Goal: Task Accomplishment & Management: Manage account settings

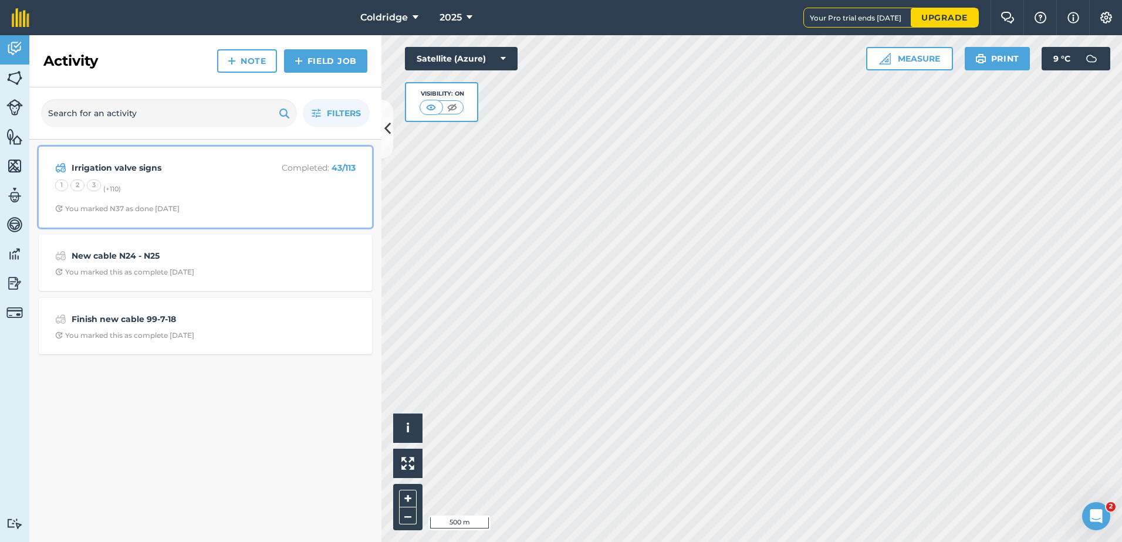
click at [219, 181] on div "1 2 3 (+ 110 )" at bounding box center [205, 186] width 300 height 15
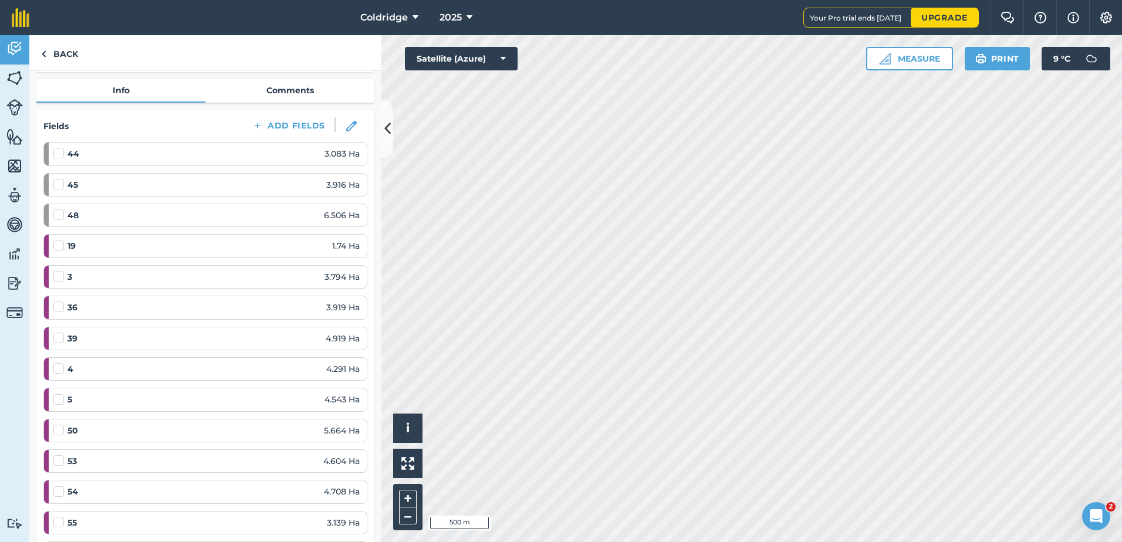
scroll to position [117, 0]
click at [61, 270] on label at bounding box center [60, 270] width 14 height 0
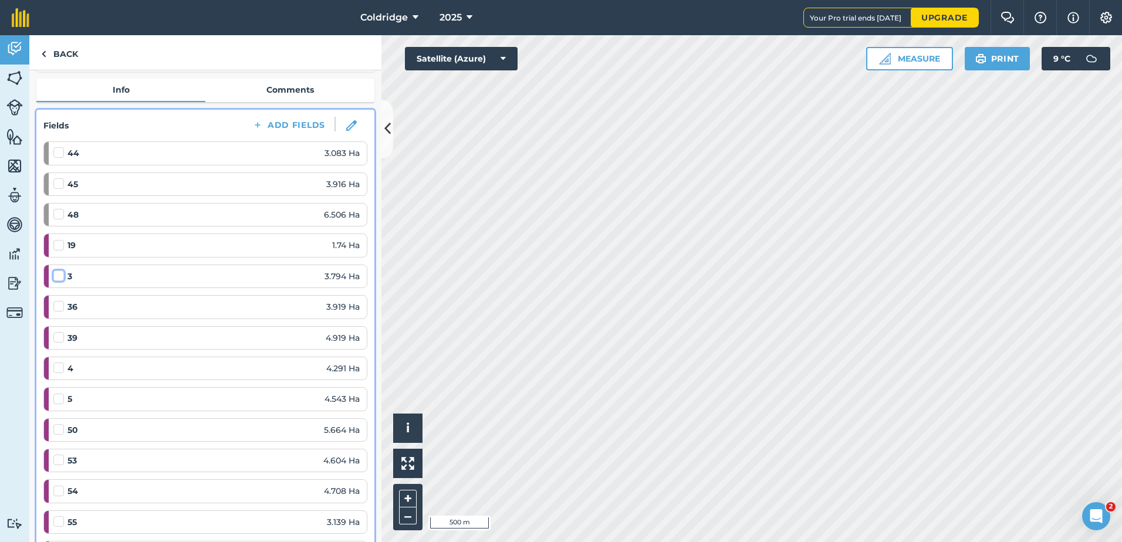
click at [61, 277] on input "checkbox" at bounding box center [57, 274] width 8 height 8
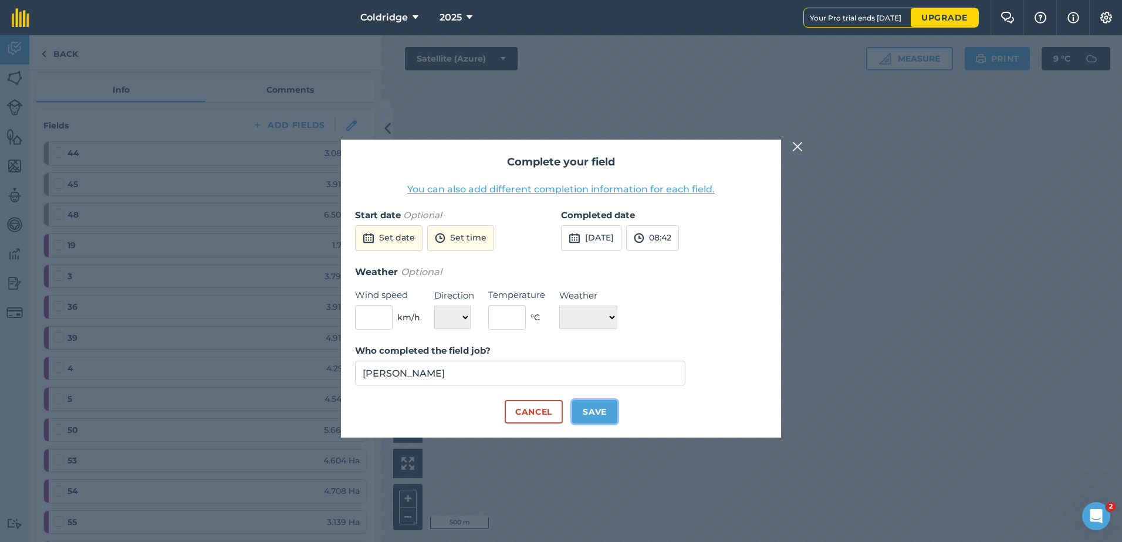
click at [603, 411] on button "Save" at bounding box center [594, 411] width 45 height 23
checkbox input "true"
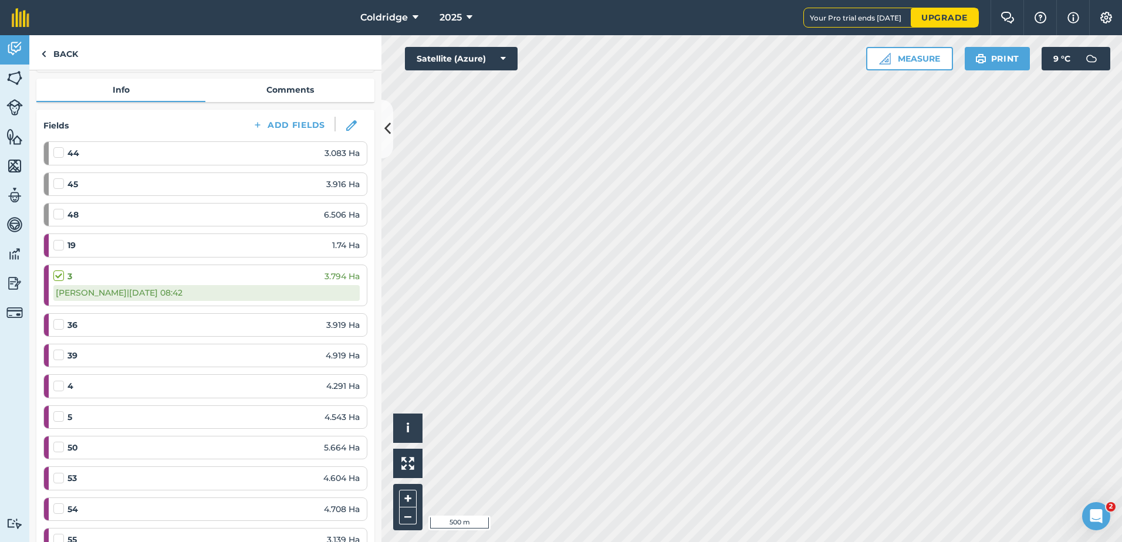
click at [60, 380] on label at bounding box center [60, 380] width 14 height 0
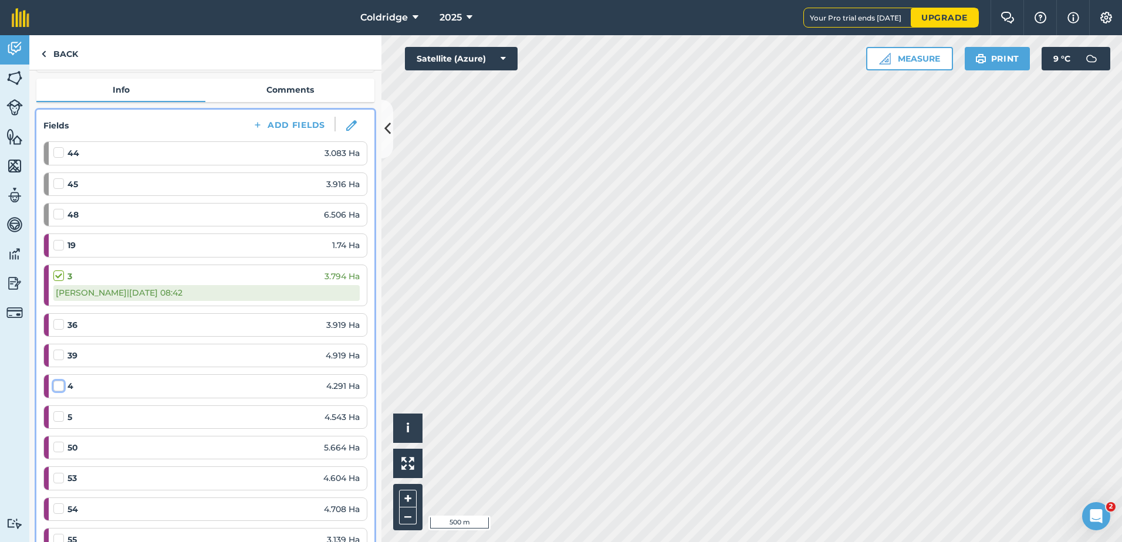
click at [60, 386] on input "checkbox" at bounding box center [57, 384] width 8 height 8
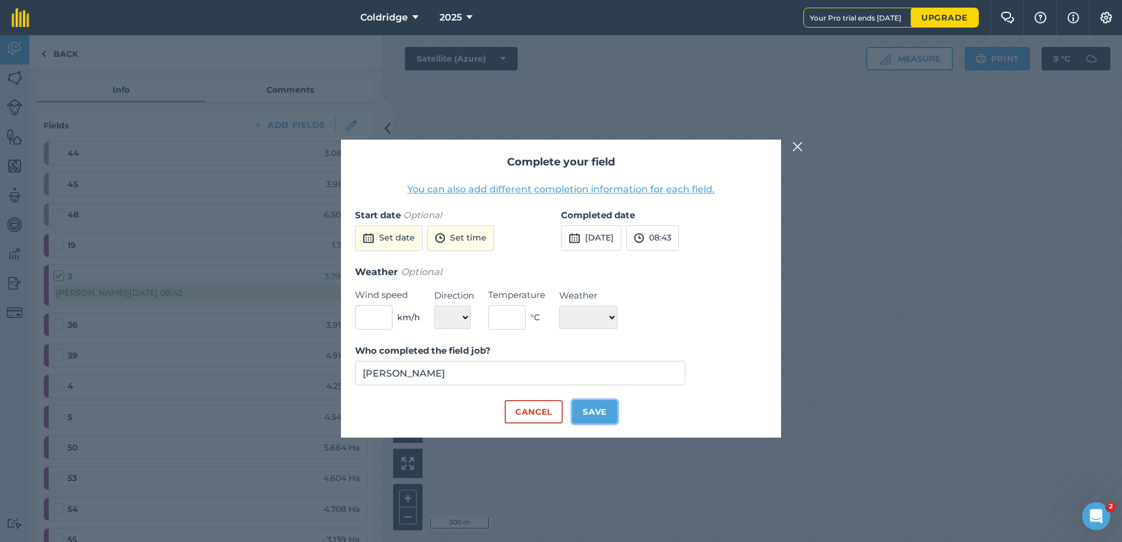
click at [602, 407] on button "Save" at bounding box center [594, 411] width 45 height 23
checkbox input "true"
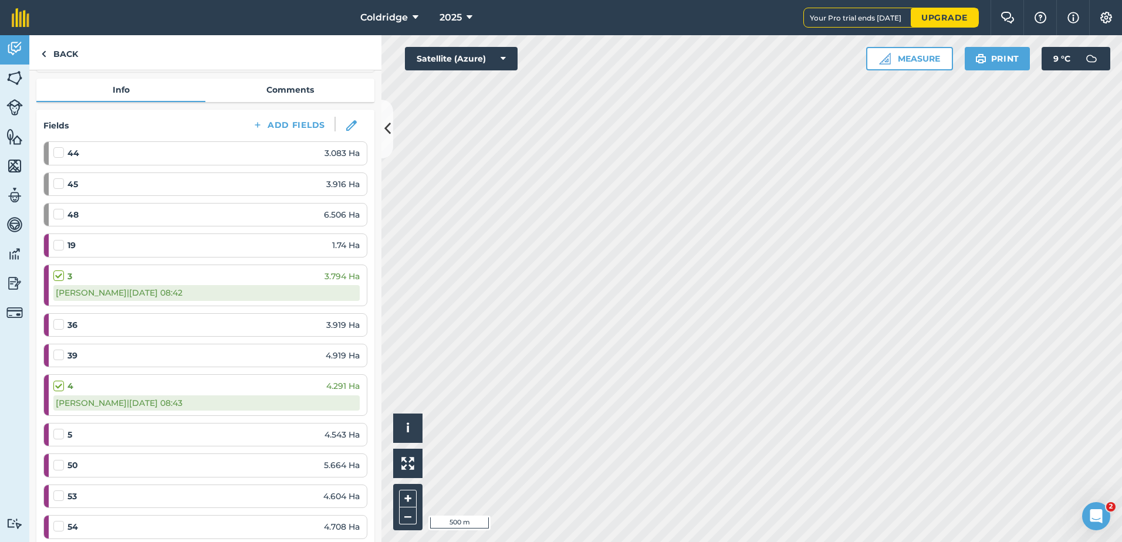
click at [61, 428] on label at bounding box center [60, 428] width 14 height 0
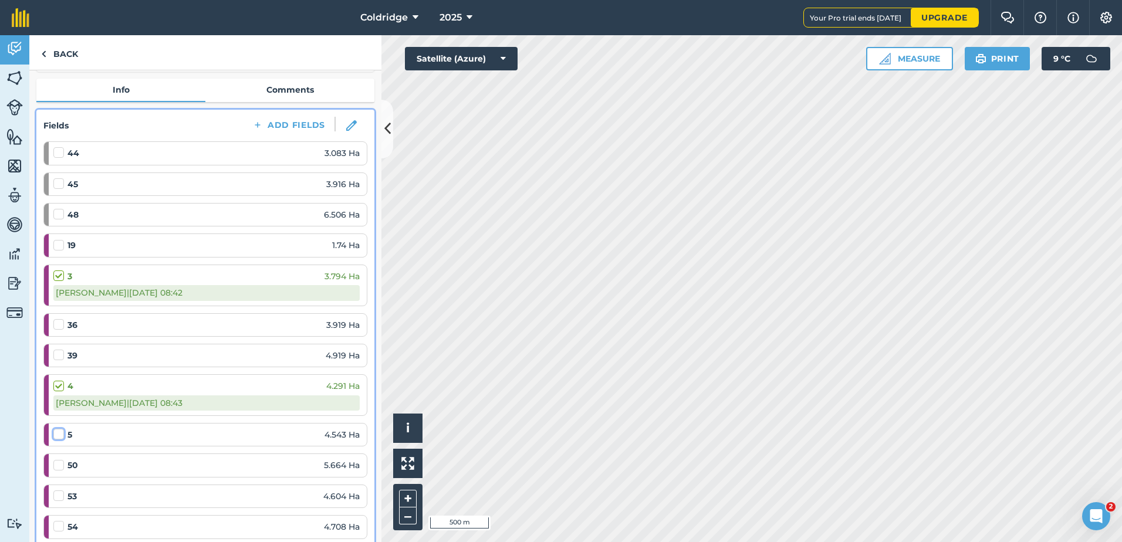
click at [61, 435] on input "checkbox" at bounding box center [57, 432] width 8 height 8
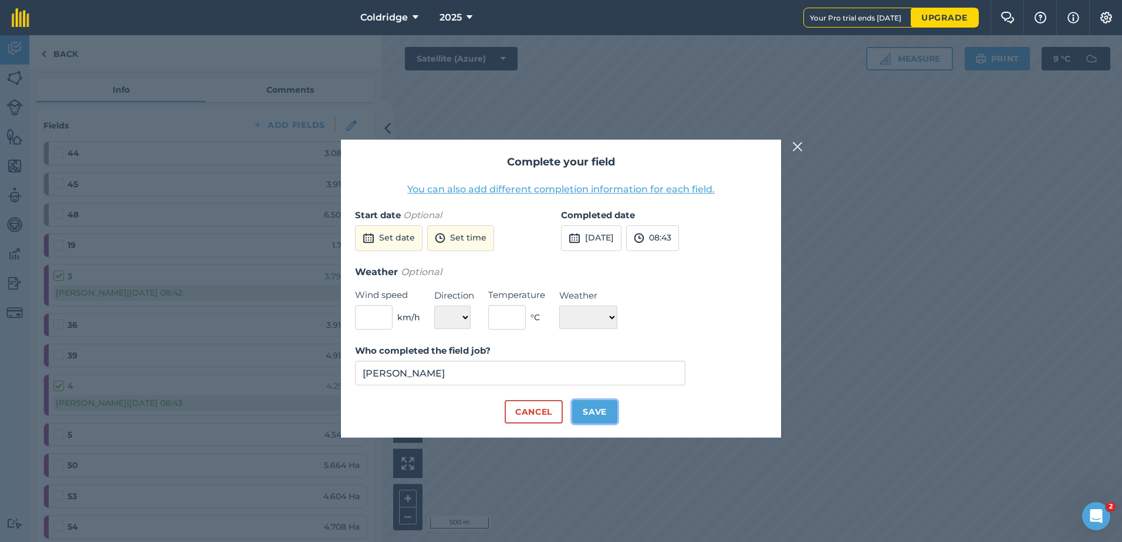
click at [597, 411] on button "Save" at bounding box center [594, 411] width 45 height 23
checkbox input "true"
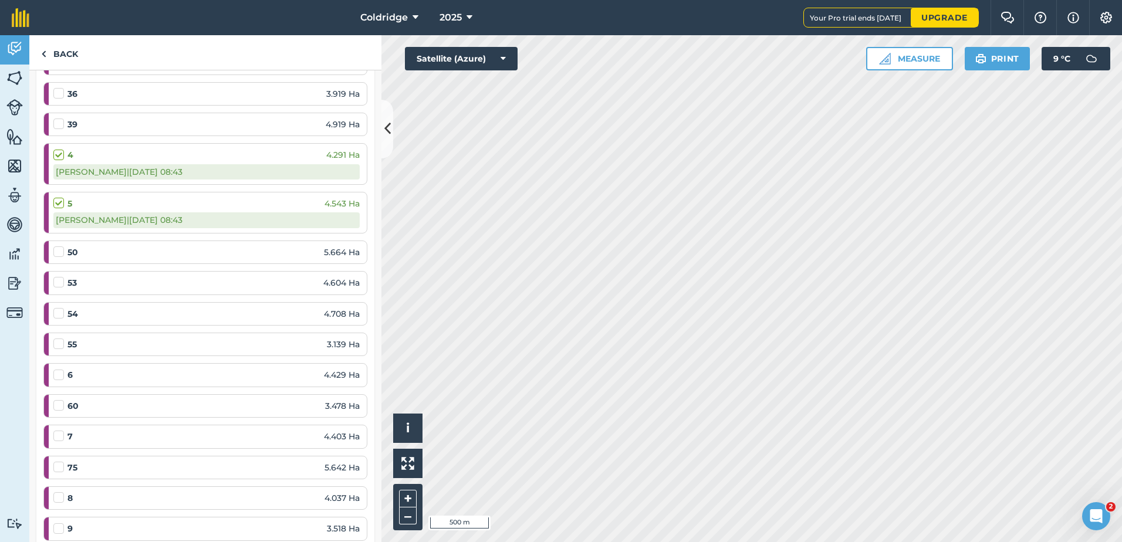
scroll to position [411, 0]
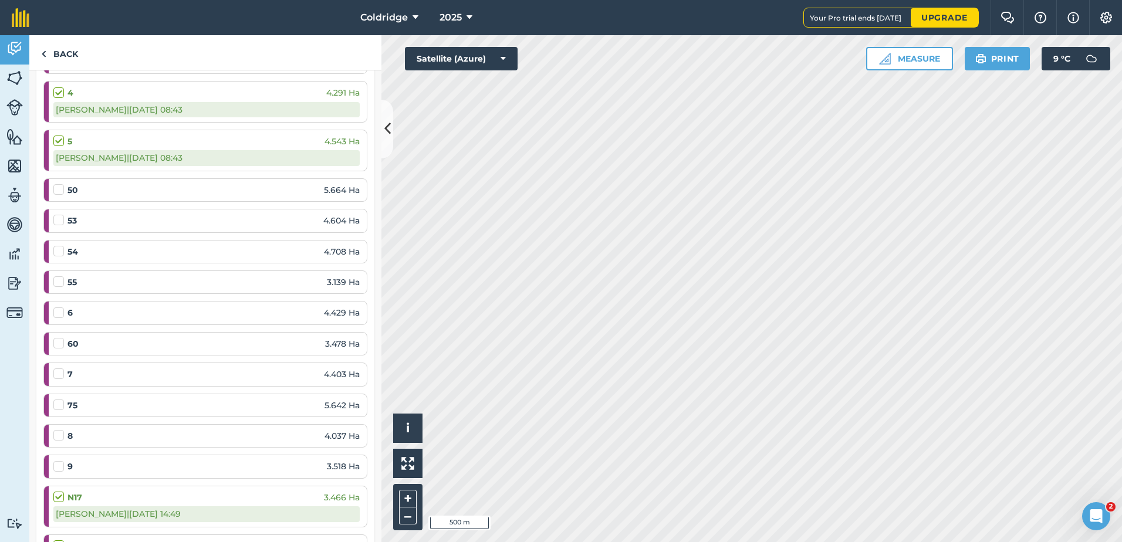
click at [56, 307] on label at bounding box center [60, 307] width 14 height 0
click at [56, 314] on input "checkbox" at bounding box center [57, 311] width 8 height 8
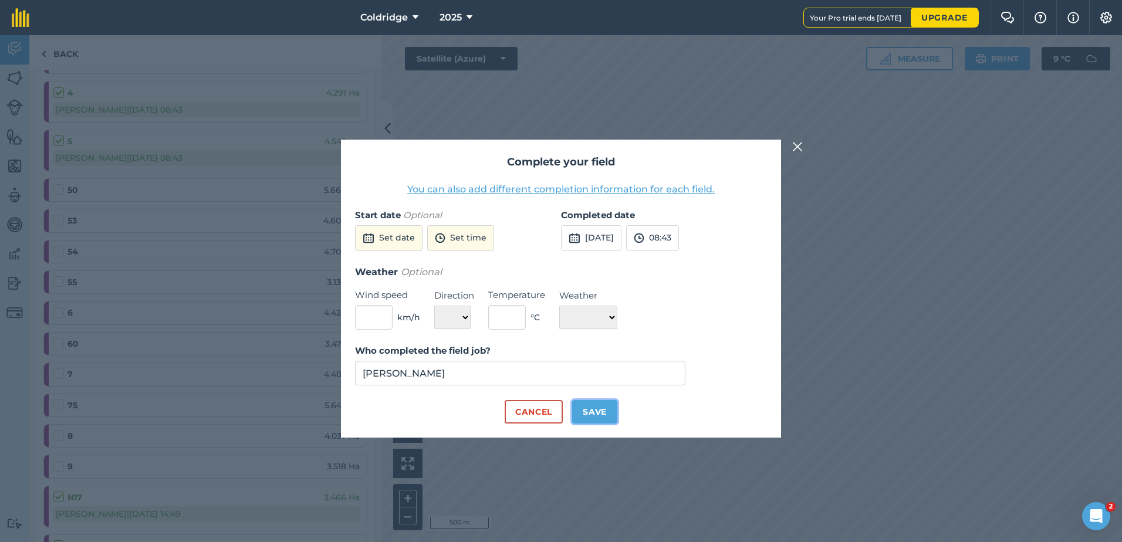
click at [606, 415] on button "Save" at bounding box center [594, 411] width 45 height 23
checkbox input "true"
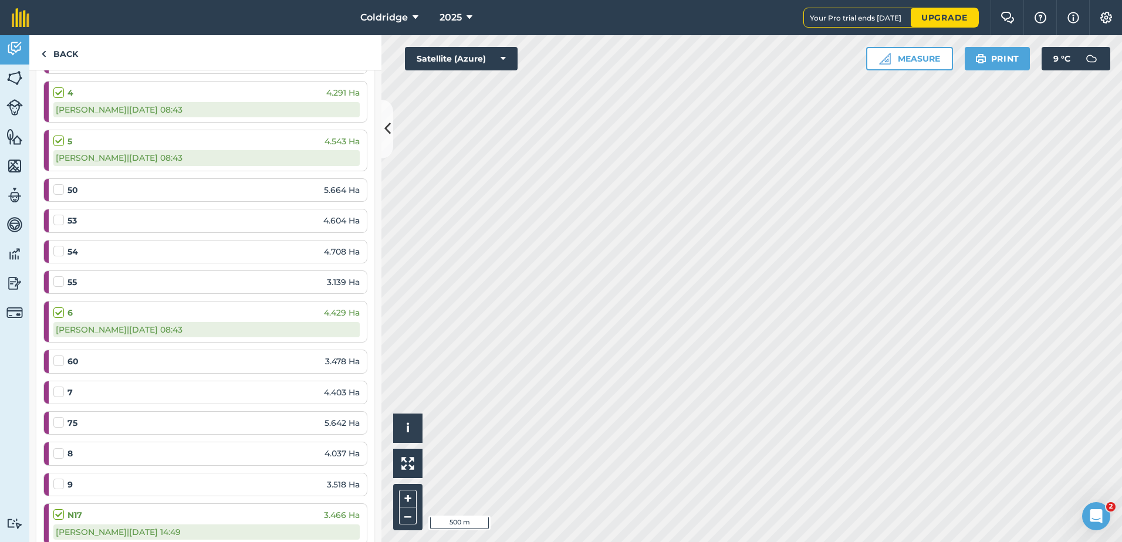
click at [57, 386] on label at bounding box center [60, 386] width 14 height 0
click at [57, 394] on input "checkbox" at bounding box center [57, 390] width 8 height 8
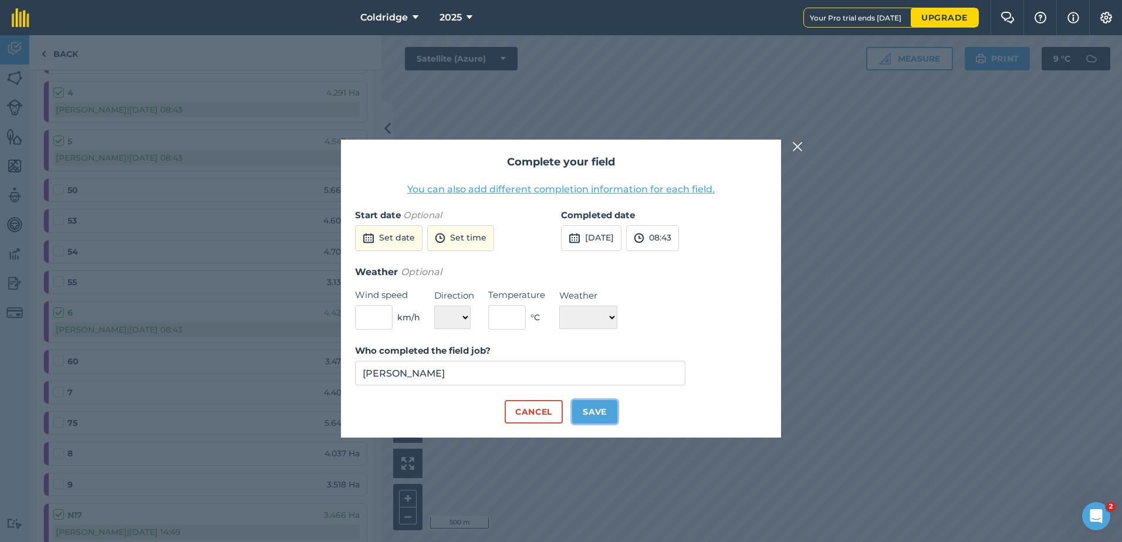
click at [595, 415] on button "Save" at bounding box center [594, 411] width 45 height 23
checkbox input "true"
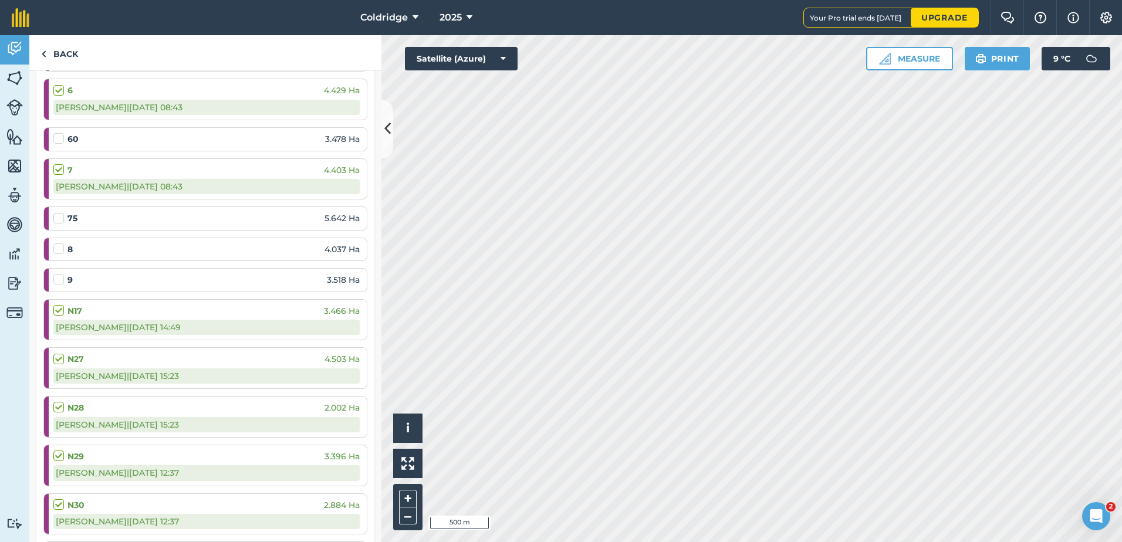
scroll to position [645, 0]
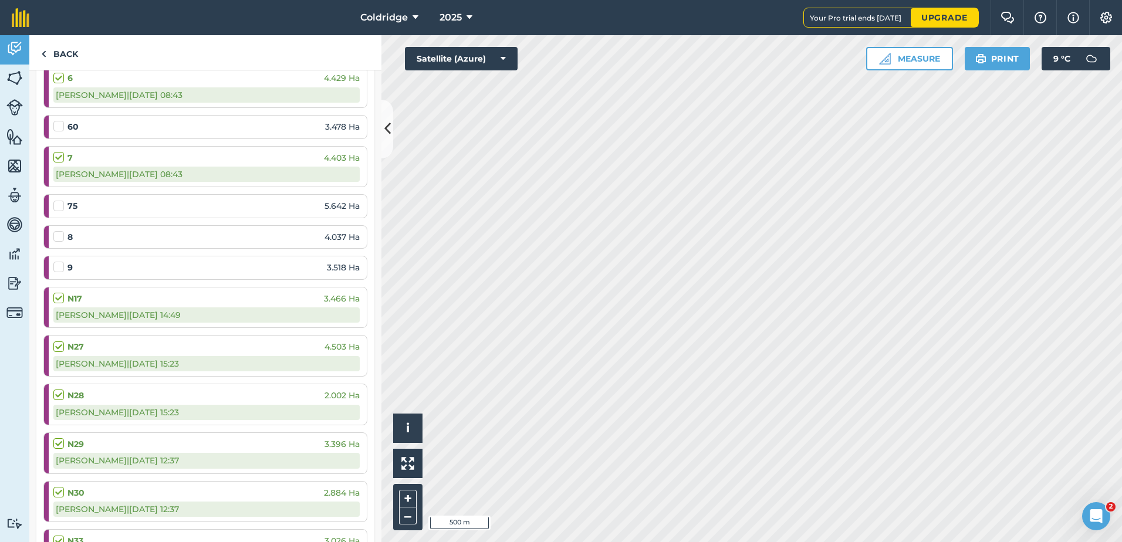
click at [60, 231] on label at bounding box center [60, 231] width 14 height 0
click at [60, 237] on input "checkbox" at bounding box center [57, 235] width 8 height 8
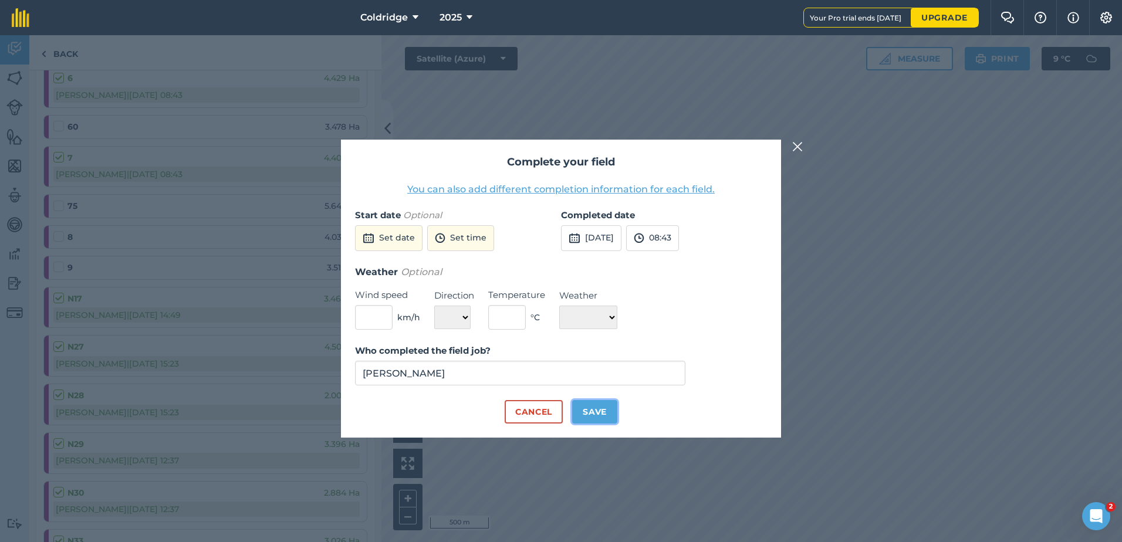
click at [614, 413] on button "Save" at bounding box center [594, 411] width 45 height 23
checkbox input "true"
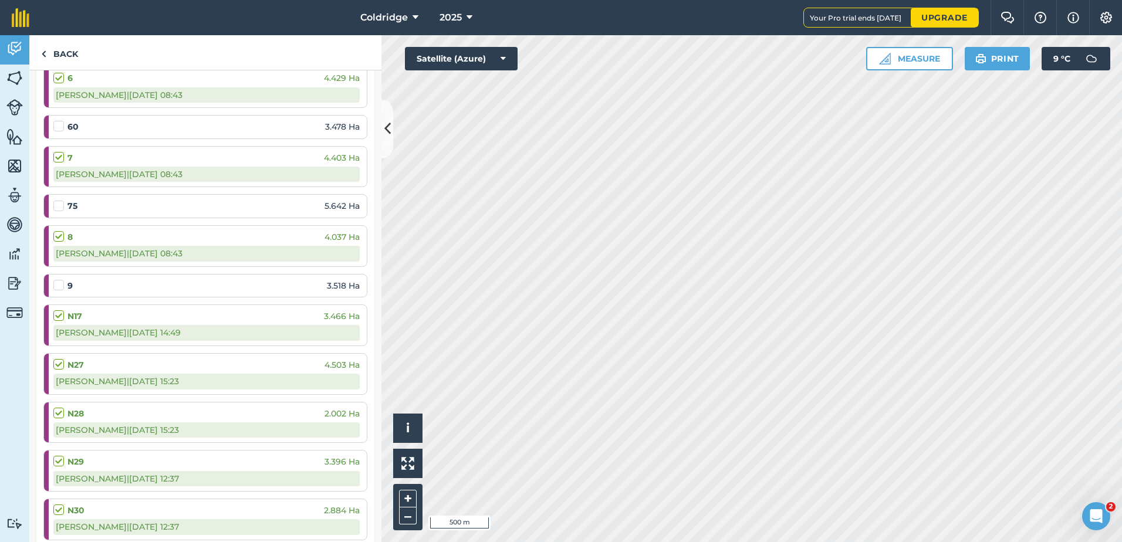
click at [56, 279] on label at bounding box center [60, 279] width 14 height 0
click at [56, 287] on input "checkbox" at bounding box center [57, 283] width 8 height 8
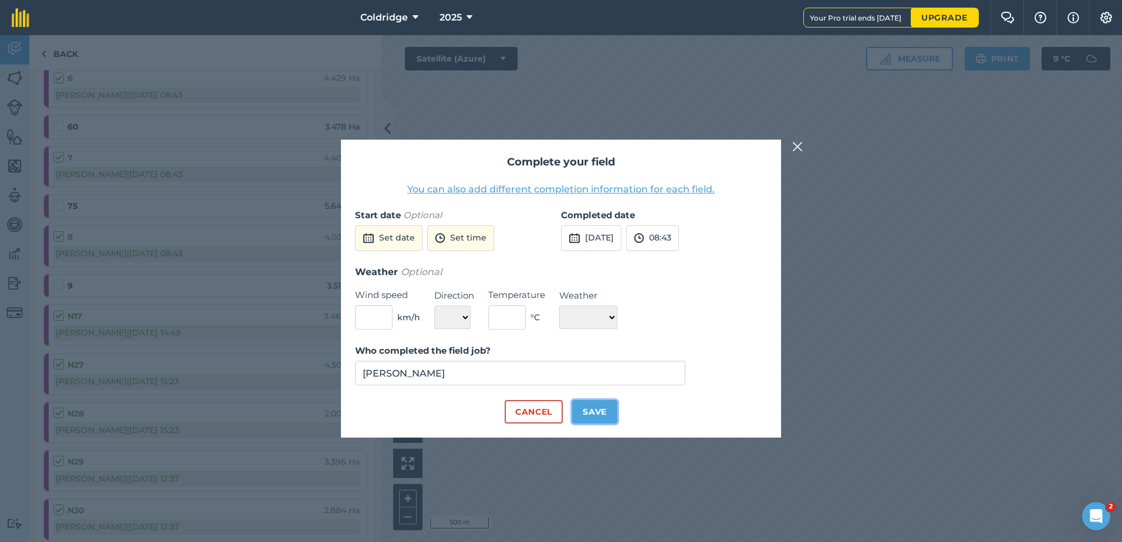
click at [599, 404] on button "Save" at bounding box center [594, 411] width 45 height 23
checkbox input "true"
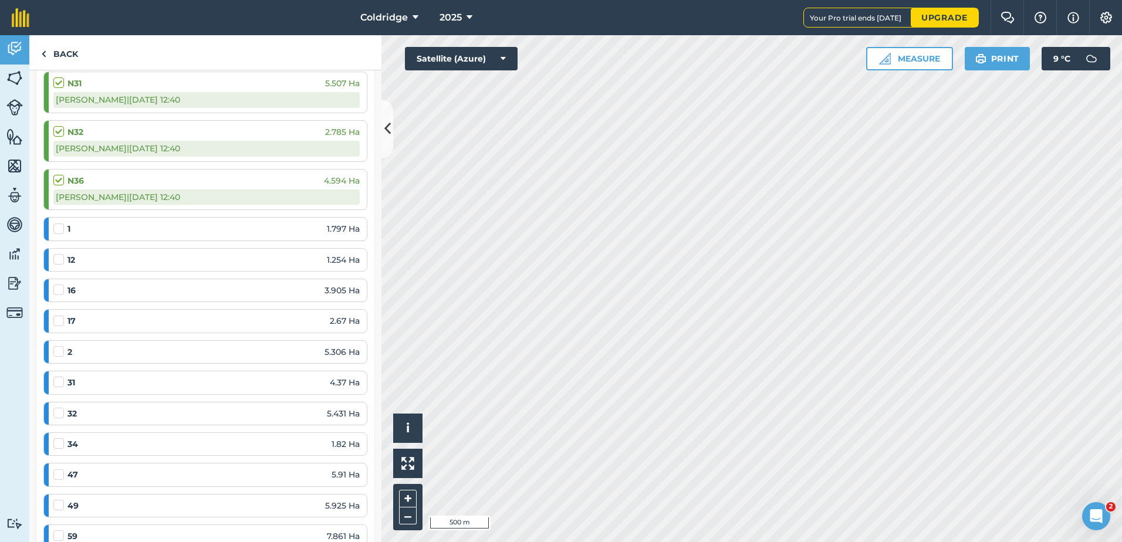
scroll to position [1936, 0]
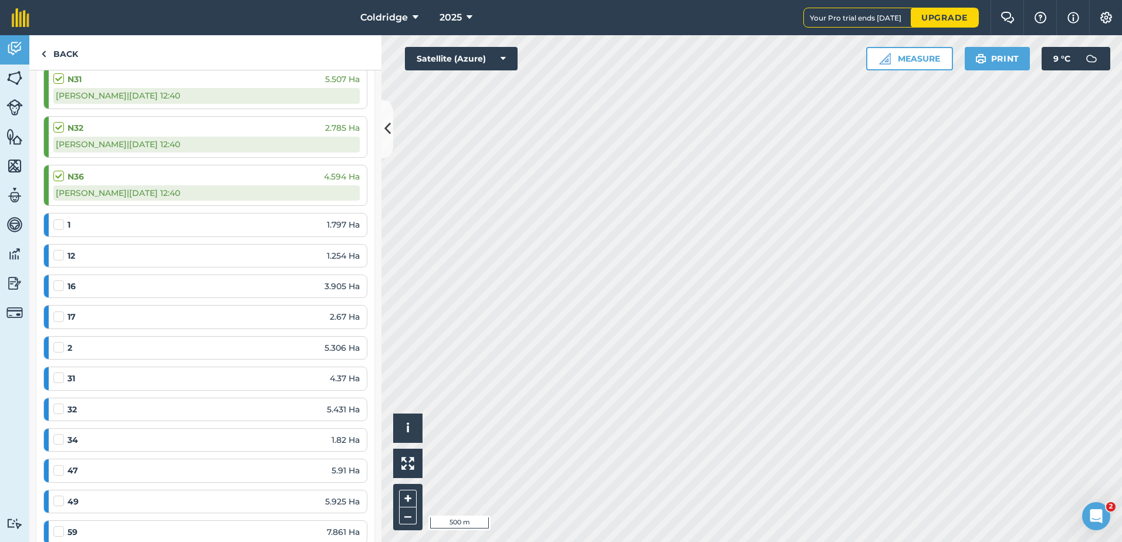
click at [55, 219] on label at bounding box center [60, 219] width 14 height 0
click at [55, 226] on input "checkbox" at bounding box center [57, 223] width 8 height 8
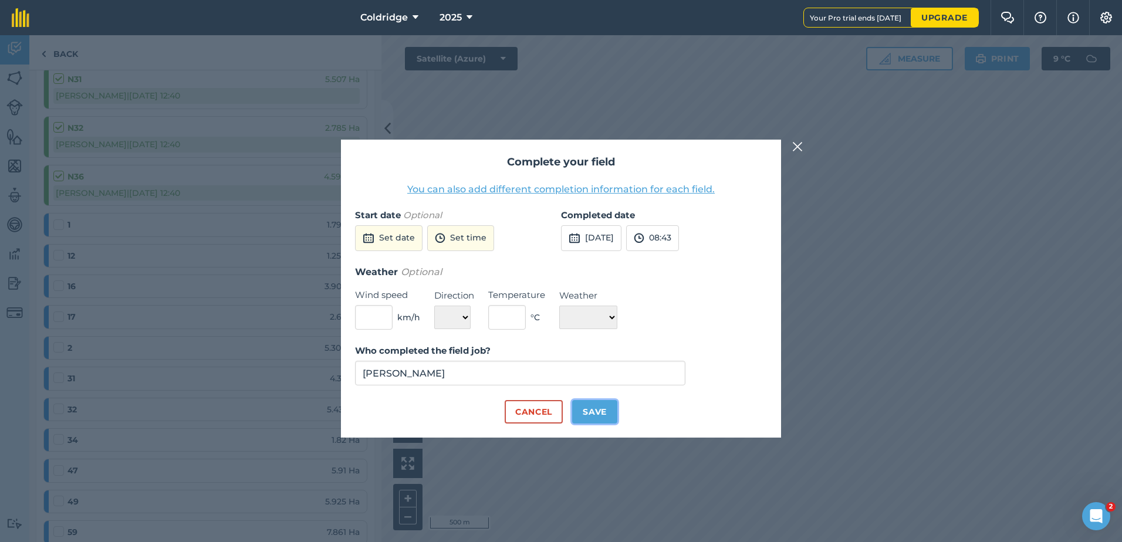
click at [605, 416] on button "Save" at bounding box center [594, 411] width 45 height 23
checkbox input "true"
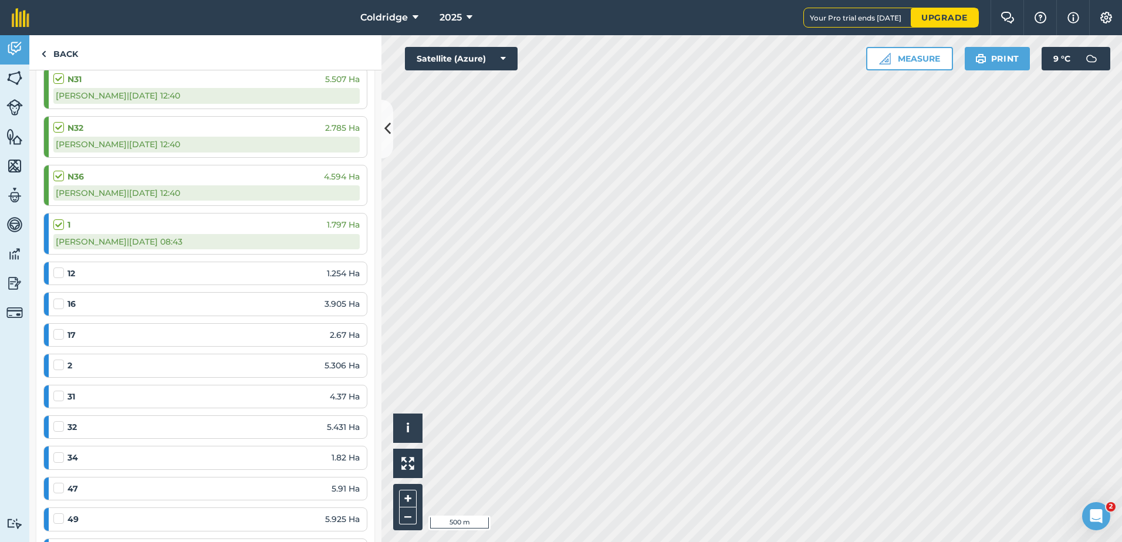
click at [56, 298] on label at bounding box center [60, 298] width 14 height 0
click at [56, 306] on input "checkbox" at bounding box center [57, 302] width 8 height 8
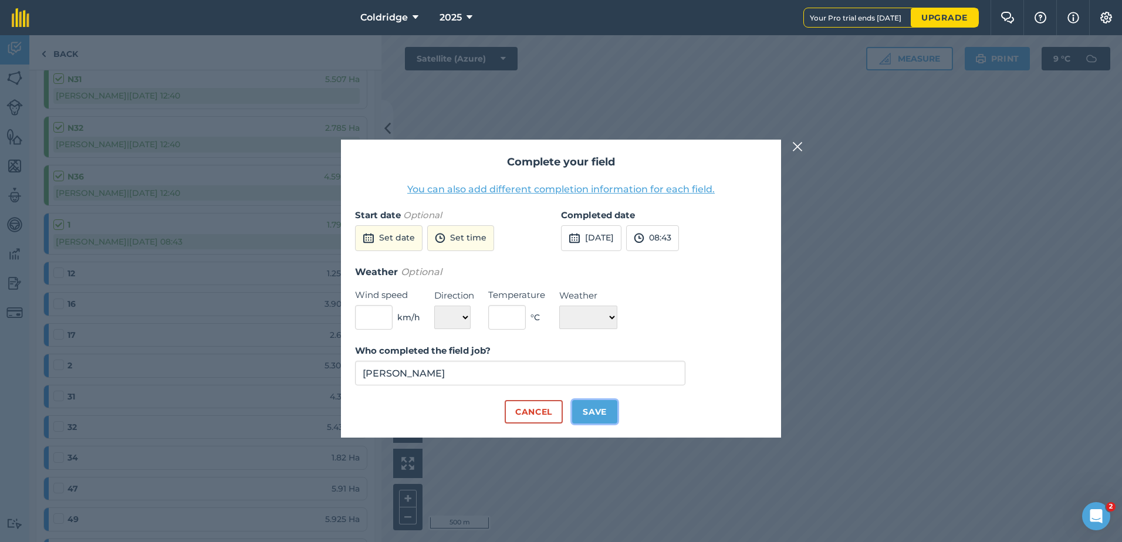
click at [584, 406] on button "Save" at bounding box center [594, 411] width 45 height 23
checkbox input "true"
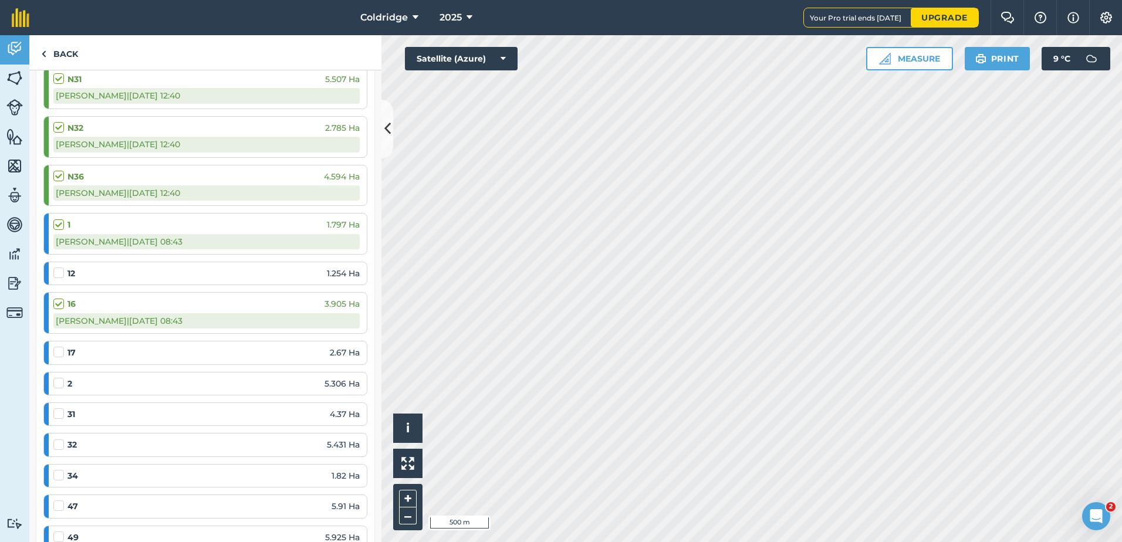
click at [62, 346] on label at bounding box center [60, 346] width 14 height 0
click at [61, 351] on input "checkbox" at bounding box center [57, 350] width 8 height 8
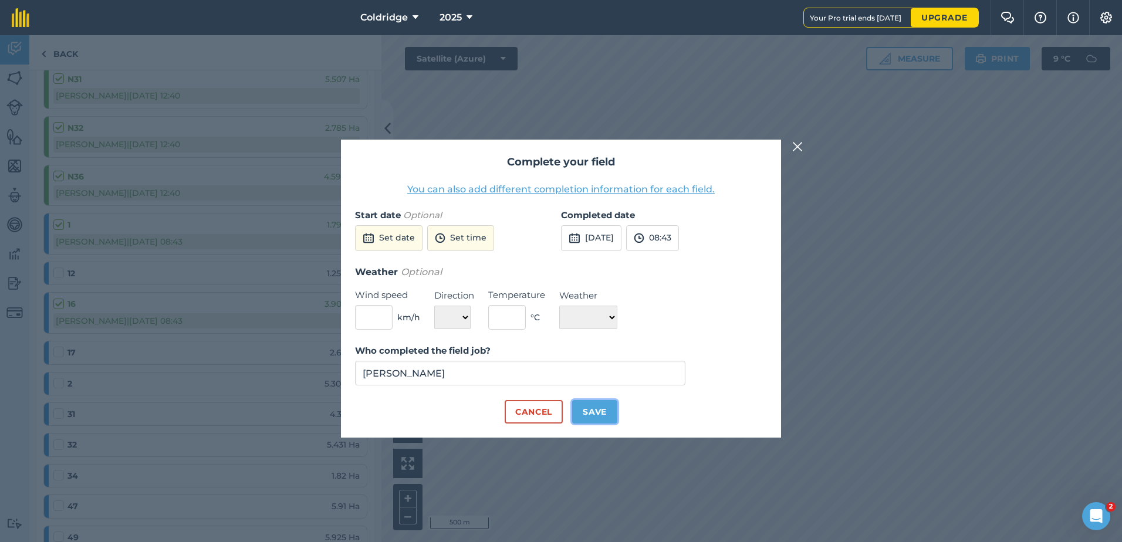
click at [584, 406] on button "Save" at bounding box center [594, 411] width 45 height 23
checkbox input "true"
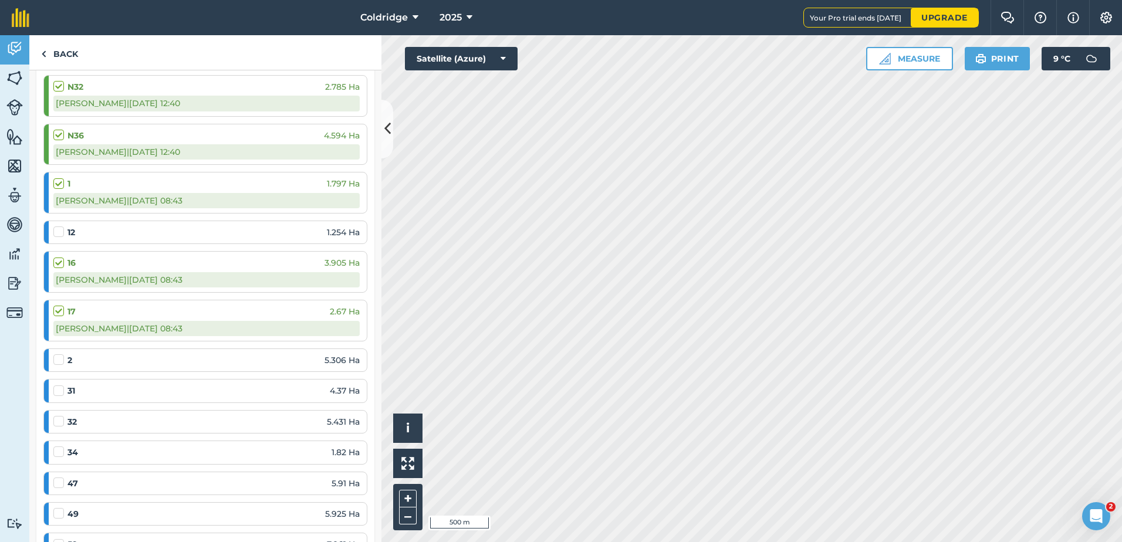
scroll to position [2053, 0]
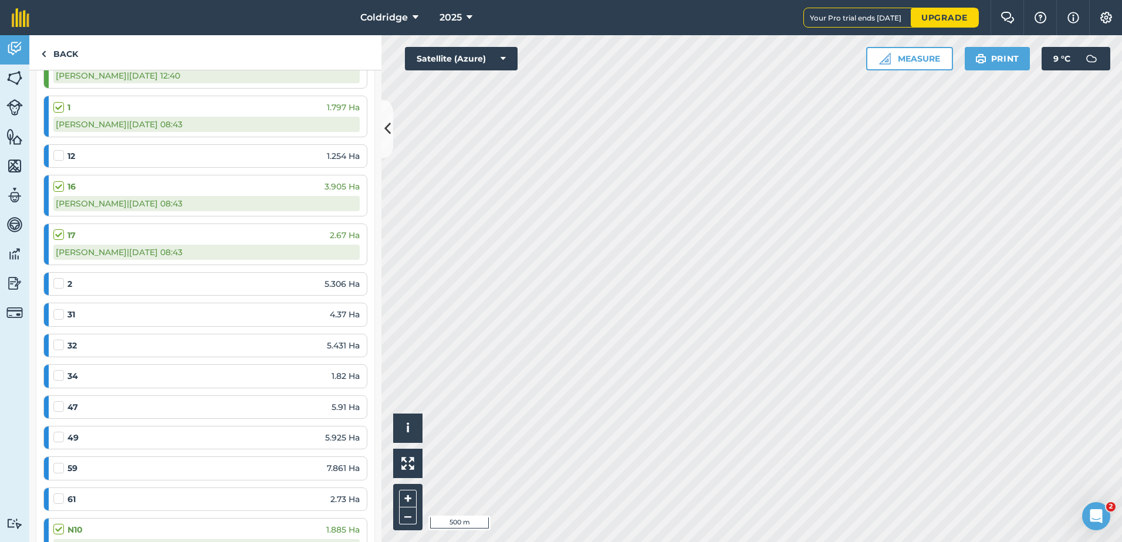
click at [59, 277] on label at bounding box center [60, 277] width 14 height 0
click at [59, 282] on input "checkbox" at bounding box center [57, 281] width 8 height 8
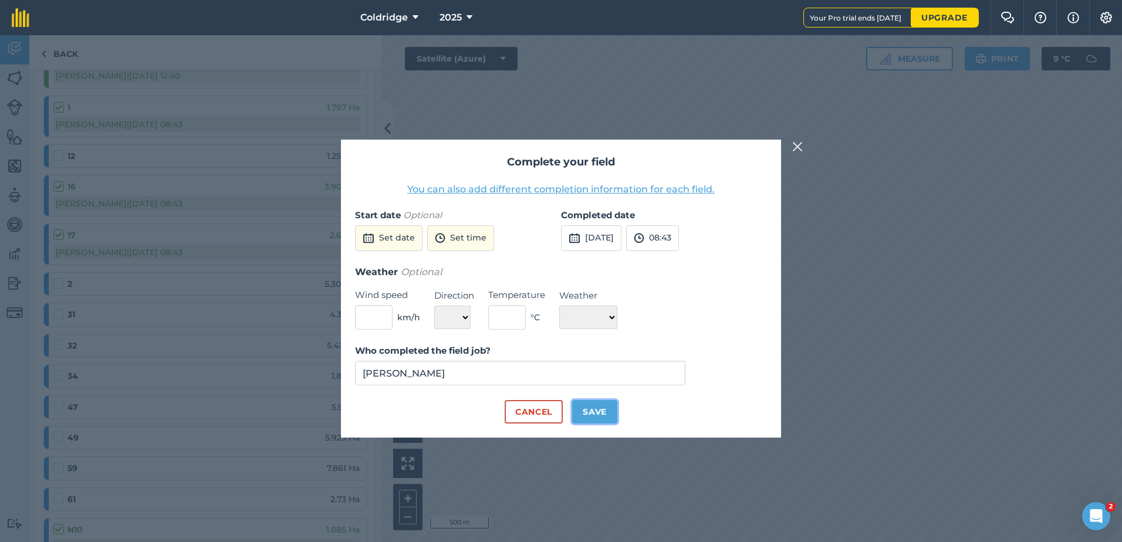
click at [605, 412] on button "Save" at bounding box center [594, 411] width 45 height 23
checkbox input "true"
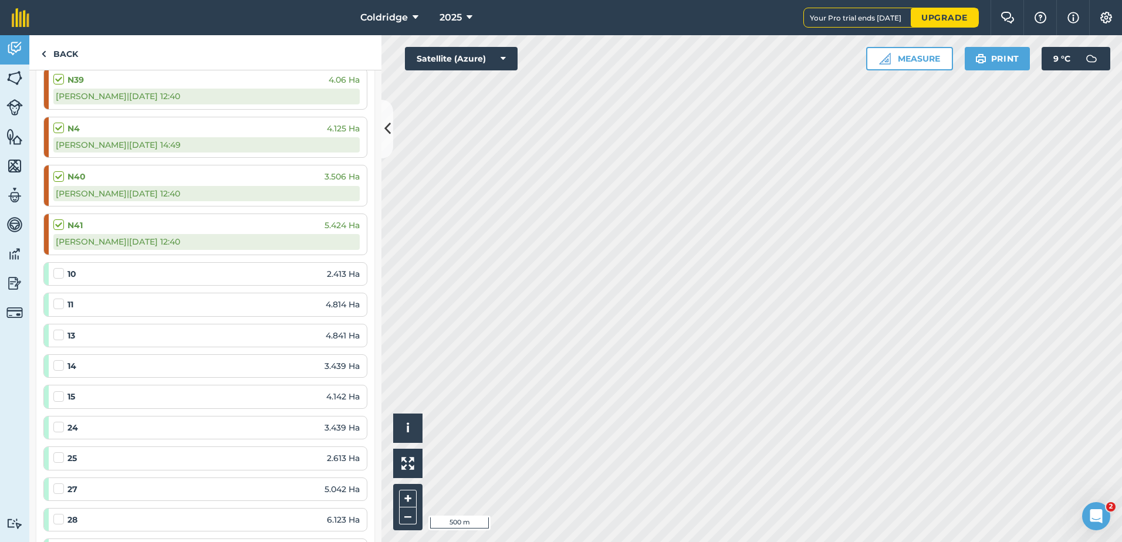
scroll to position [3695, 0]
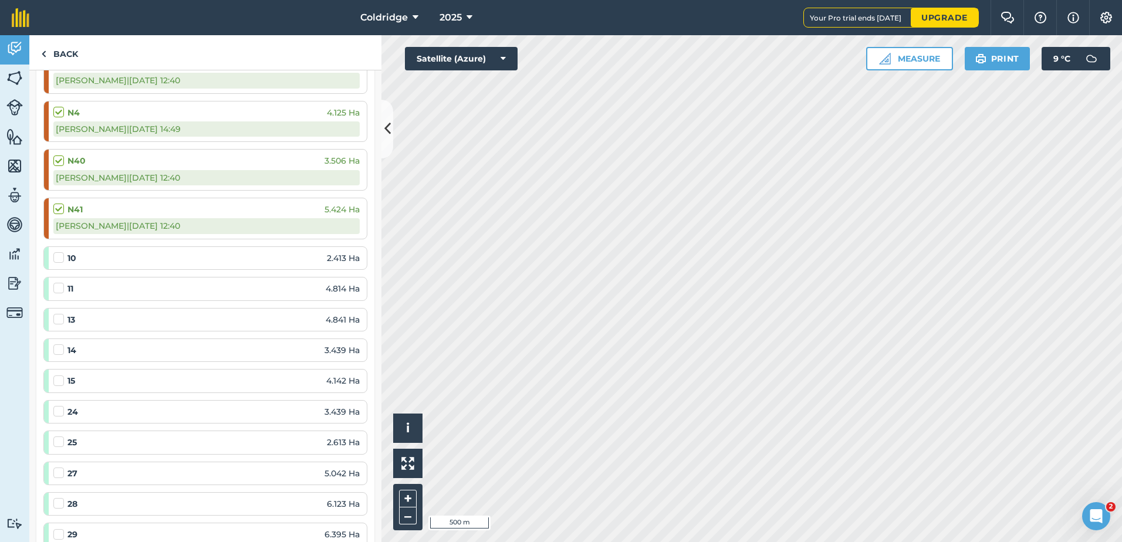
click at [56, 263] on div at bounding box center [60, 258] width 14 height 12
click at [59, 252] on label at bounding box center [60, 252] width 14 height 0
click at [59, 258] on input "checkbox" at bounding box center [57, 256] width 8 height 8
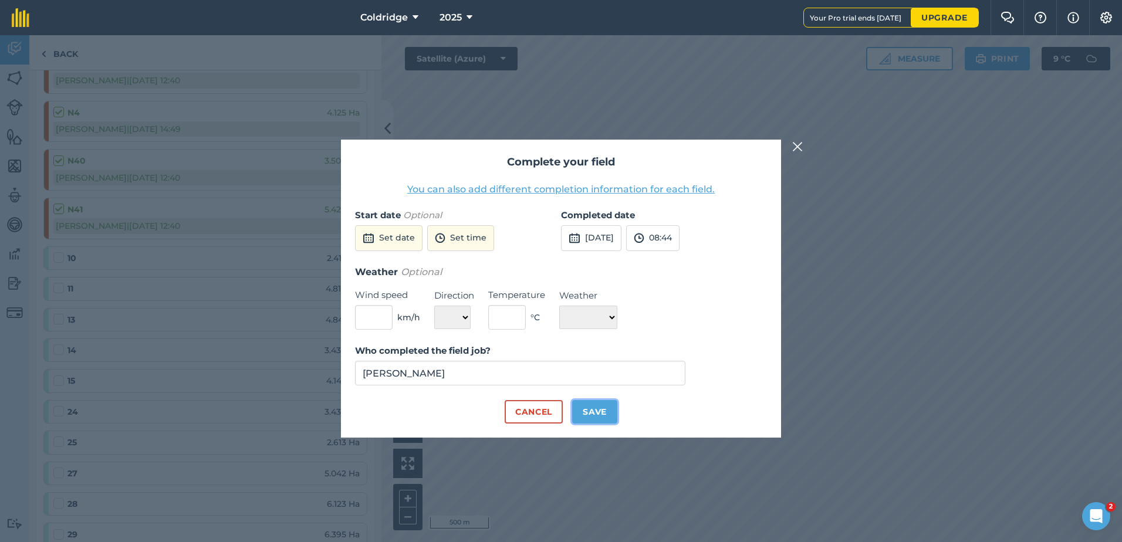
click at [610, 405] on button "Save" at bounding box center [594, 411] width 45 height 23
checkbox input "true"
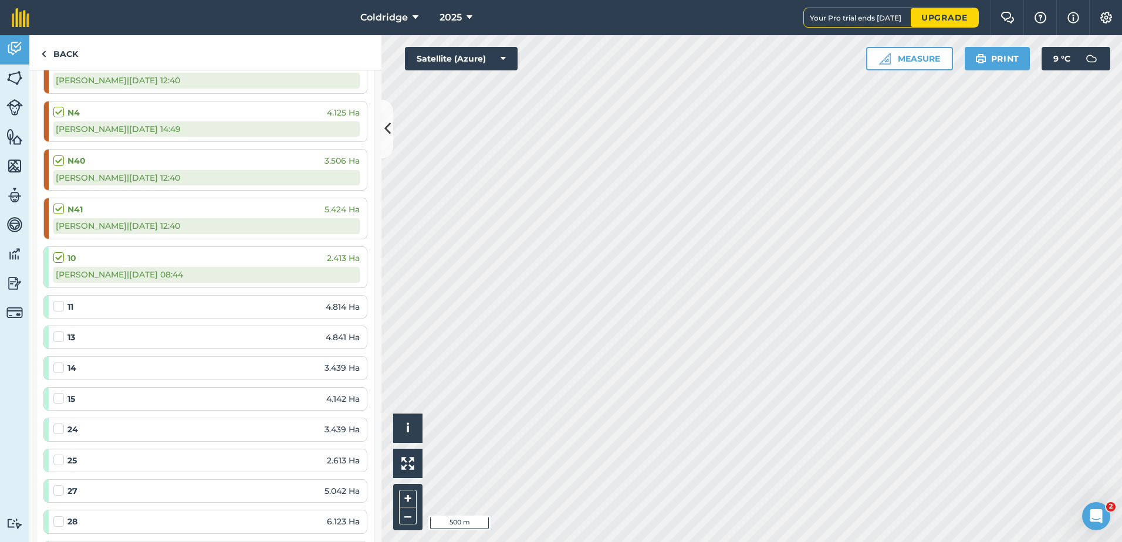
click at [62, 300] on label at bounding box center [60, 300] width 14 height 0
click at [61, 308] on input "checkbox" at bounding box center [57, 304] width 8 height 8
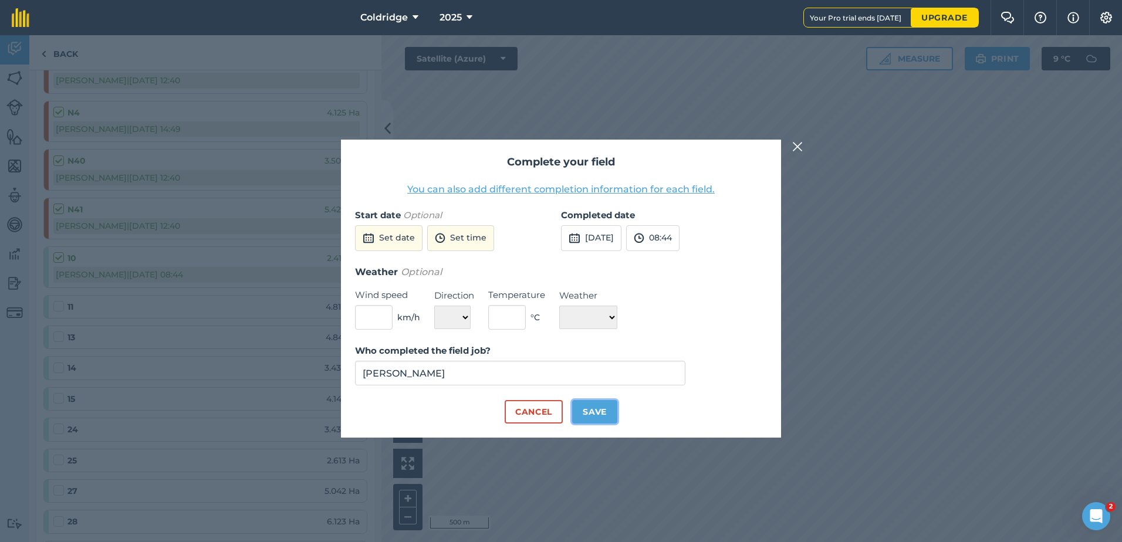
click at [606, 405] on button "Save" at bounding box center [594, 411] width 45 height 23
checkbox input "true"
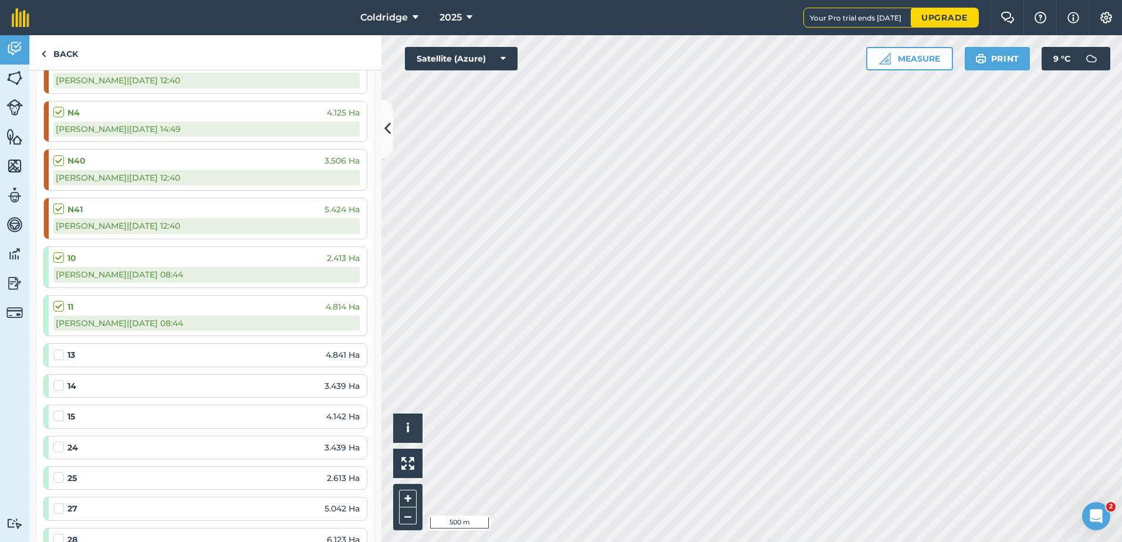
click at [60, 349] on label at bounding box center [60, 349] width 14 height 0
click at [60, 354] on input "checkbox" at bounding box center [57, 353] width 8 height 8
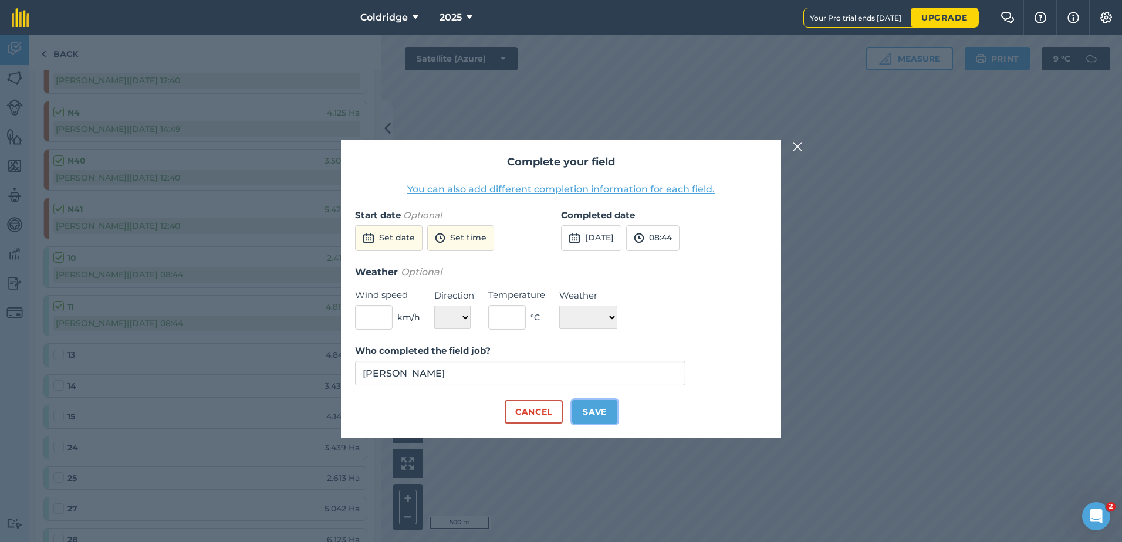
click at [607, 407] on button "Save" at bounding box center [594, 411] width 45 height 23
checkbox input "true"
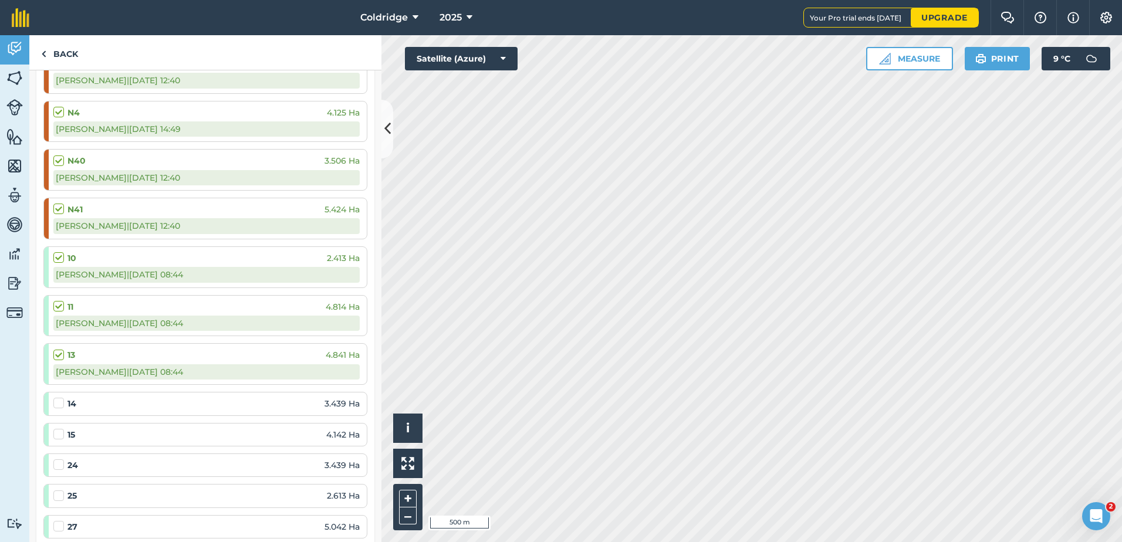
click at [58, 397] on label at bounding box center [60, 397] width 14 height 0
click at [58, 404] on input "checkbox" at bounding box center [57, 401] width 8 height 8
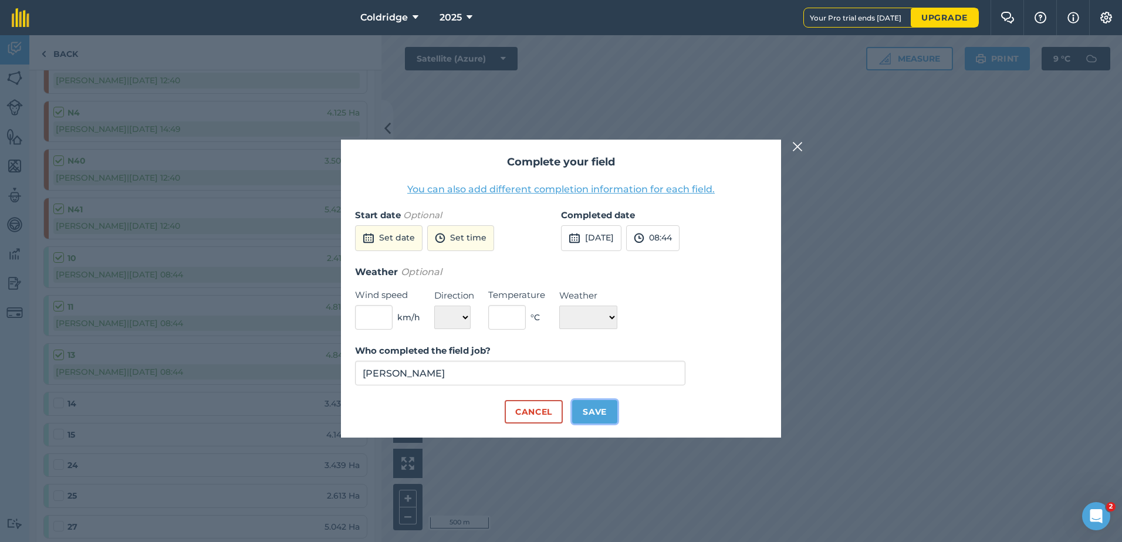
click at [605, 413] on button "Save" at bounding box center [594, 411] width 45 height 23
checkbox input "true"
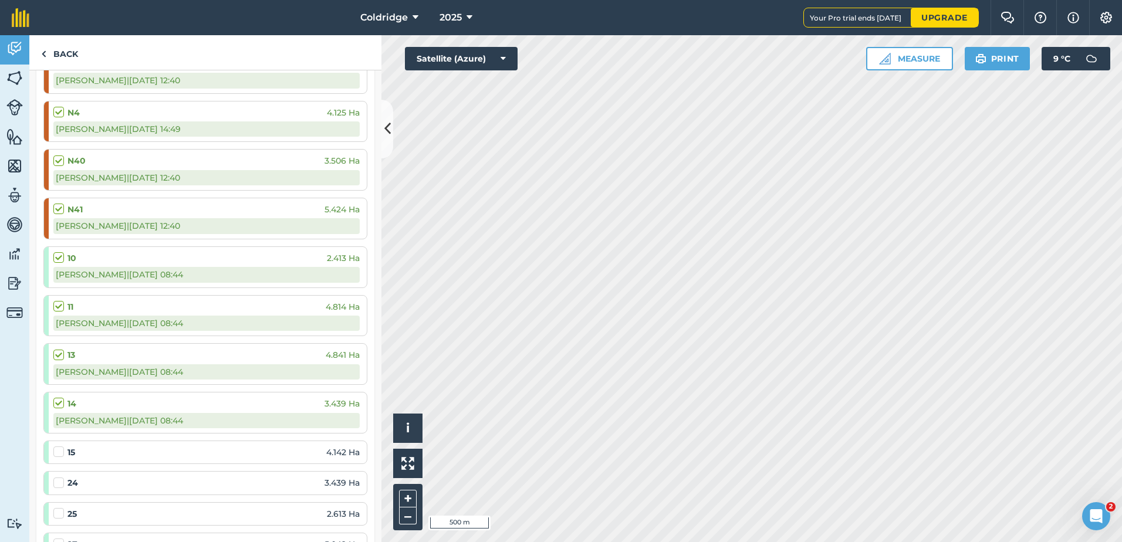
click at [62, 446] on label at bounding box center [60, 446] width 14 height 0
click at [61, 453] on input "checkbox" at bounding box center [57, 450] width 8 height 8
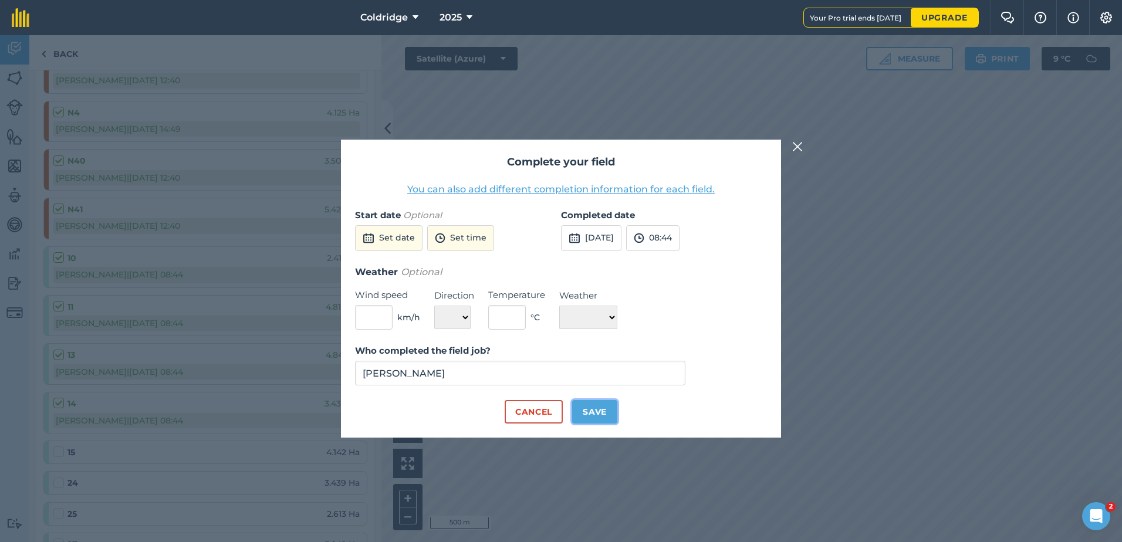
click at [605, 405] on button "Save" at bounding box center [594, 411] width 45 height 23
checkbox input "true"
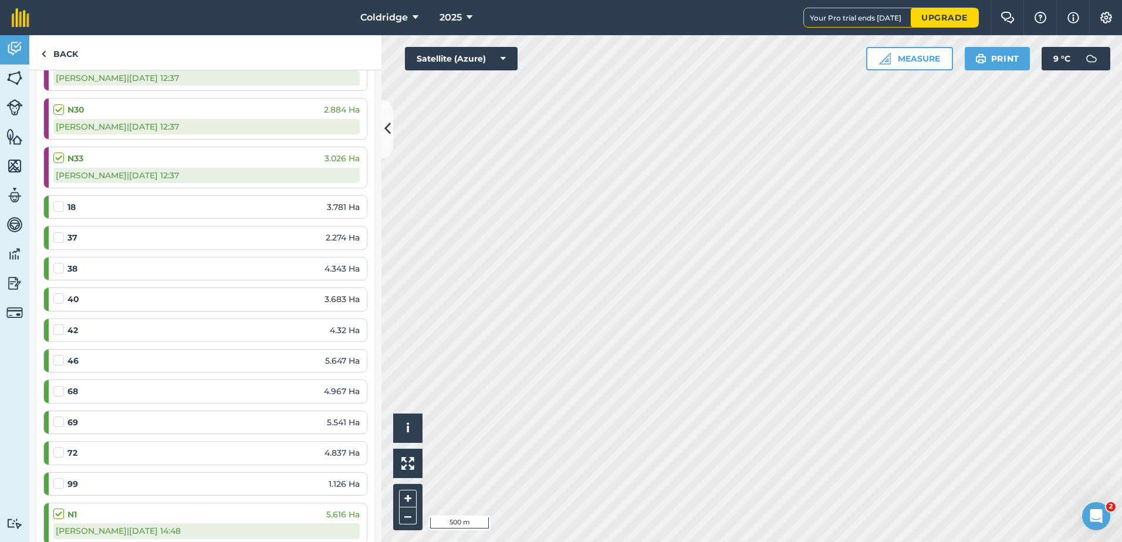
scroll to position [1081, 0]
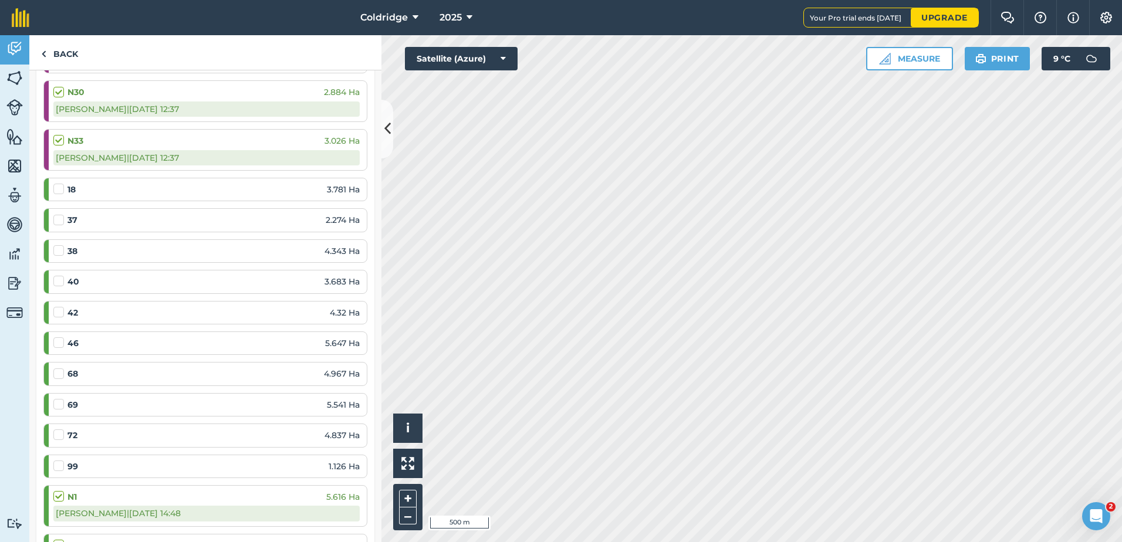
click at [59, 460] on label at bounding box center [60, 460] width 14 height 0
click at [59, 467] on input "checkbox" at bounding box center [57, 464] width 8 height 8
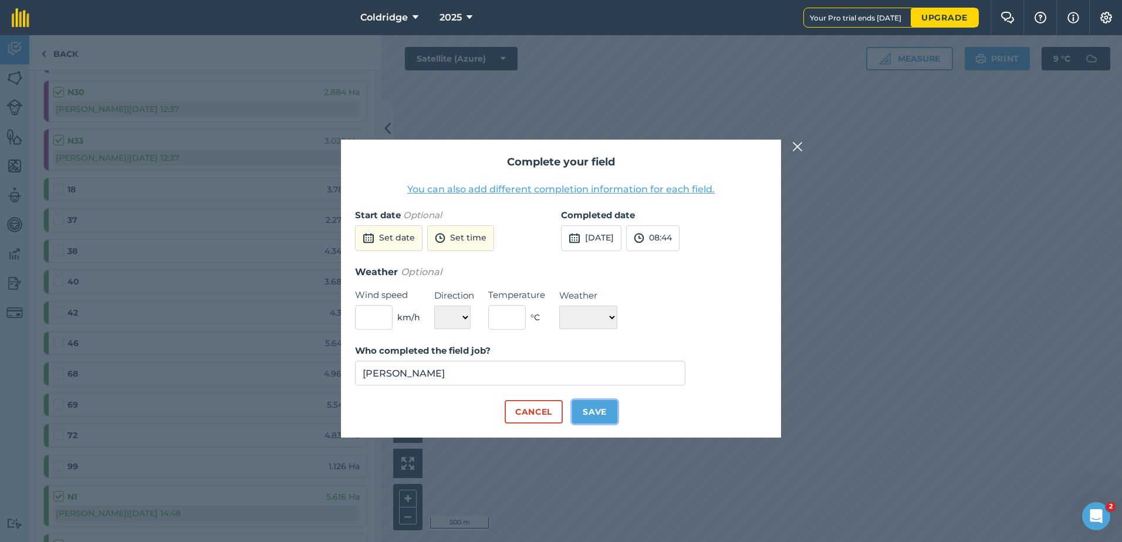
click at [597, 411] on button "Save" at bounding box center [594, 411] width 45 height 23
checkbox input "true"
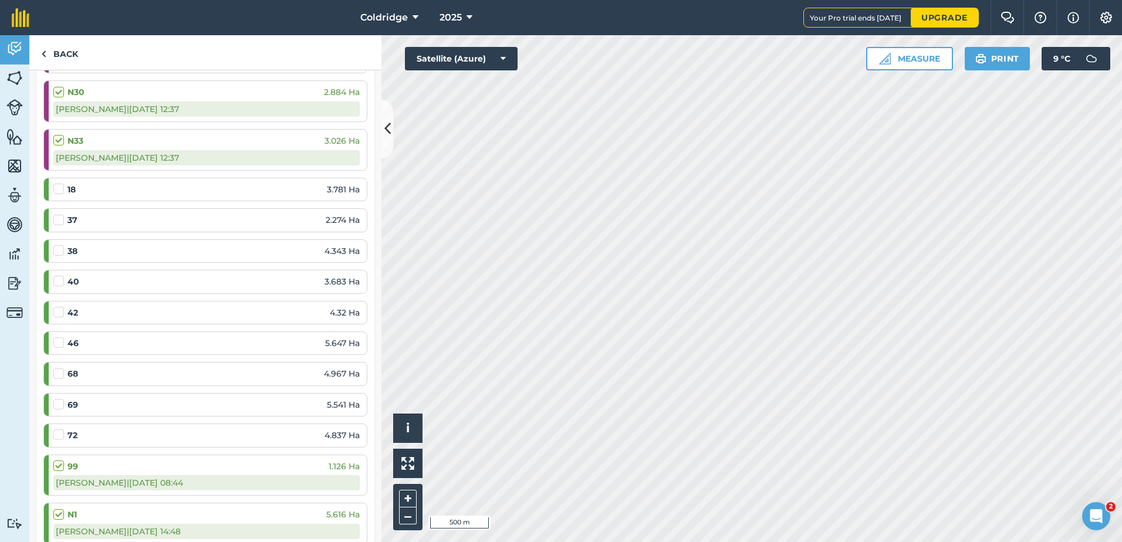
click at [58, 183] on label at bounding box center [60, 183] width 14 height 0
click at [58, 190] on input "checkbox" at bounding box center [57, 187] width 8 height 8
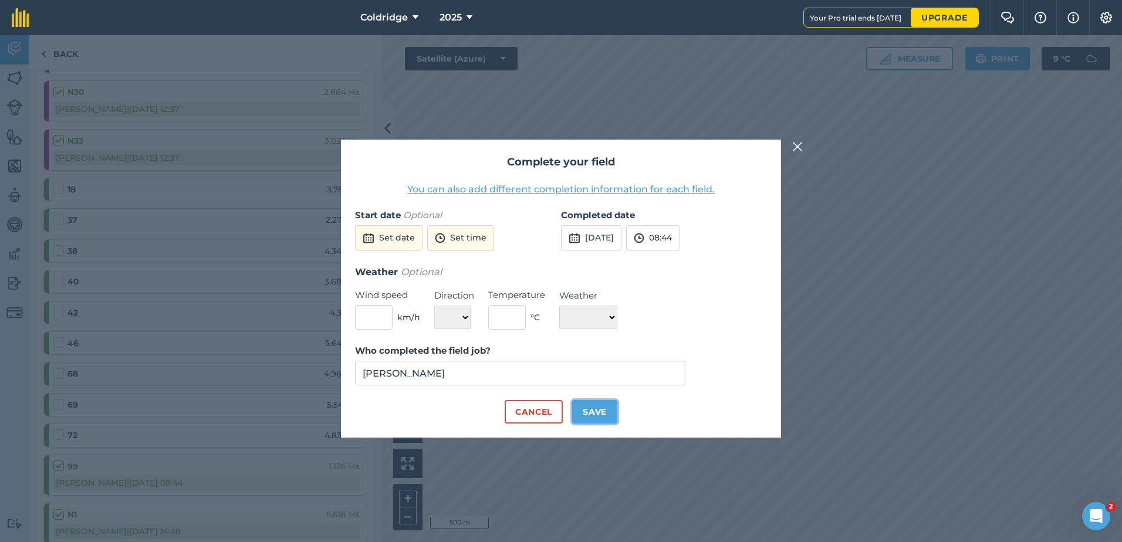
click at [601, 412] on button "Save" at bounding box center [594, 411] width 45 height 23
checkbox input "true"
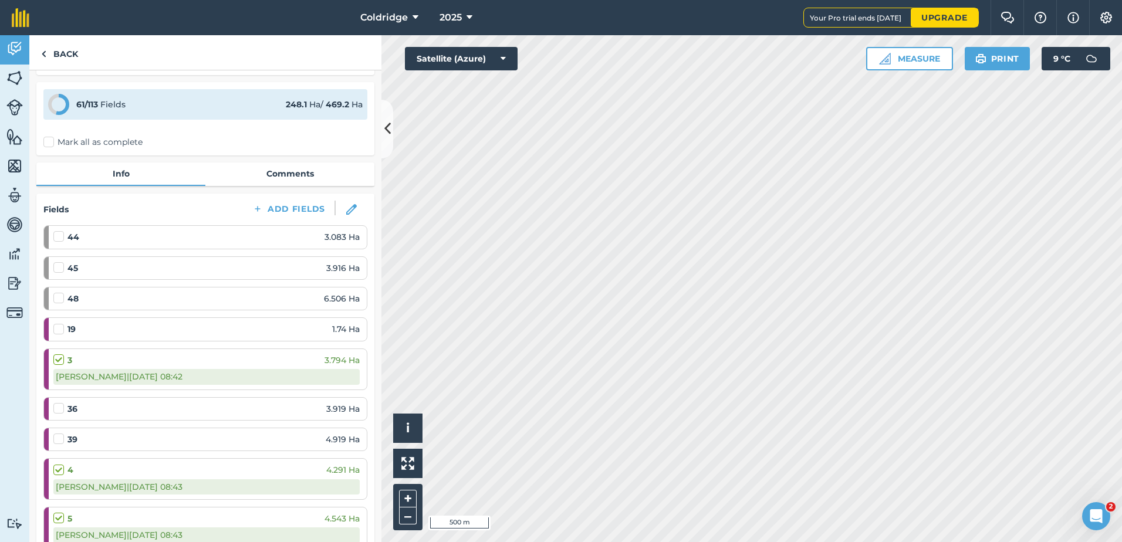
scroll to position [0, 0]
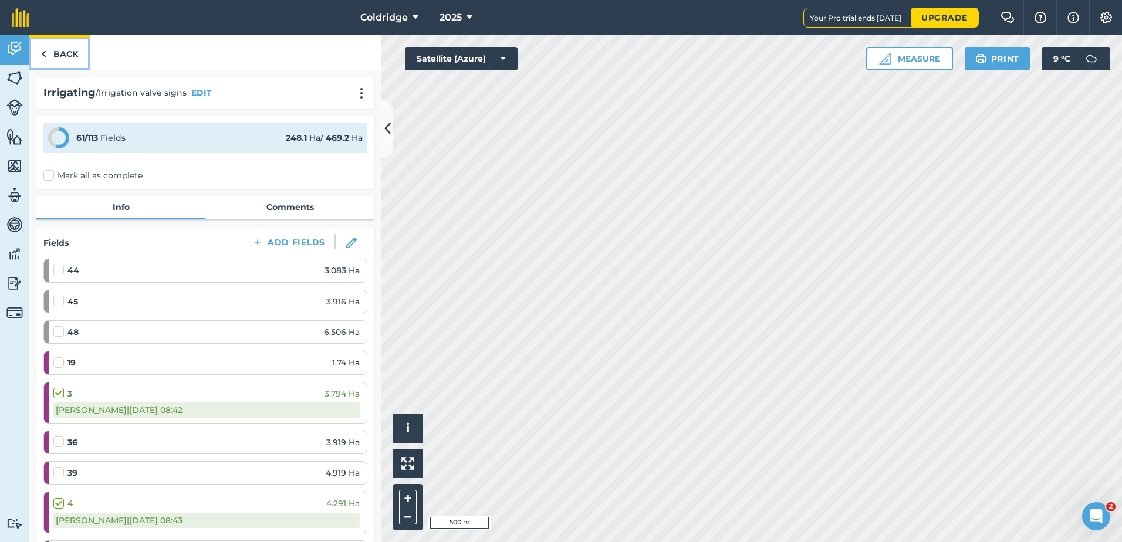
click at [60, 55] on link "Back" at bounding box center [59, 52] width 60 height 35
